Goal: Task Accomplishment & Management: Complete application form

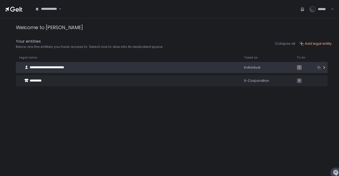
click at [62, 67] on span "**********" at bounding box center [47, 67] width 34 height 3
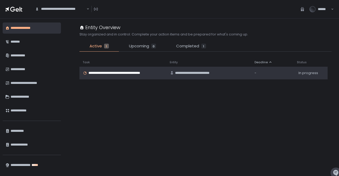
click at [116, 73] on span "**********" at bounding box center [120, 73] width 65 height 5
